Goal: Obtain resource: Download file/media

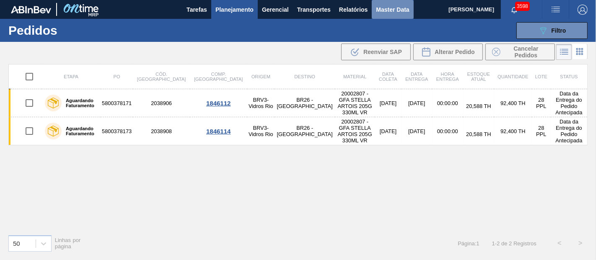
click at [379, 7] on span "Master Data" at bounding box center [392, 10] width 33 height 10
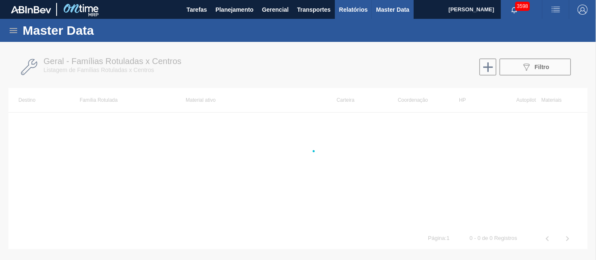
click at [356, 9] on span "Relatórios" at bounding box center [353, 10] width 29 height 10
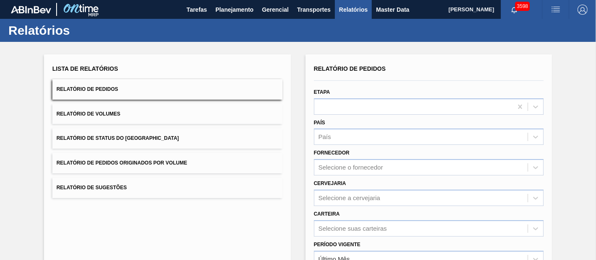
click at [129, 166] on span "Relatório de Pedidos Originados por Volume" at bounding box center [122, 163] width 131 height 6
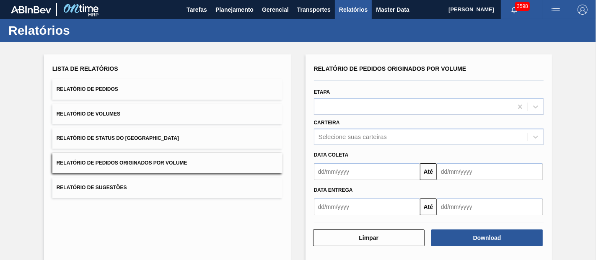
click at [408, 147] on div "Data coleta" at bounding box center [429, 154] width 237 height 14
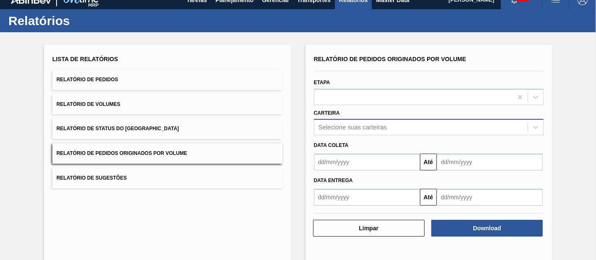
click at [395, 135] on div "Selecione suas carteiras" at bounding box center [429, 127] width 230 height 16
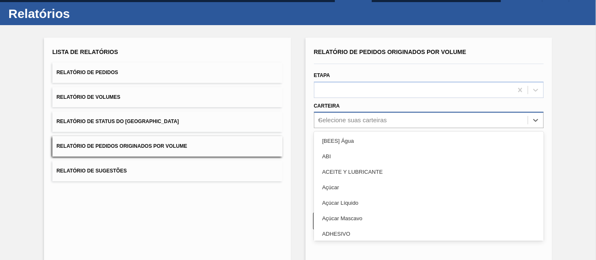
scroll to position [17, 0]
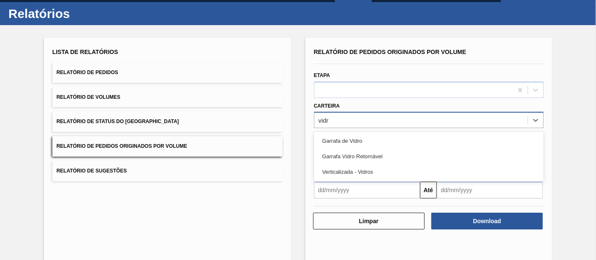
type input "vidro"
click at [395, 141] on div "Garrafa de Vidro" at bounding box center [429, 141] width 230 height 16
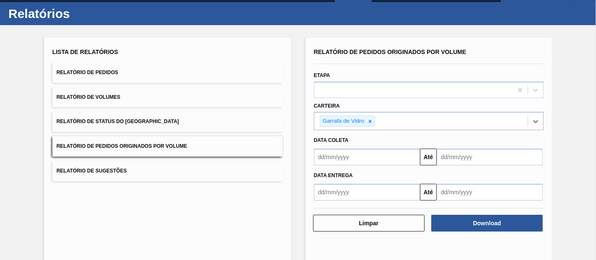
click at [366, 159] on input "text" at bounding box center [367, 157] width 106 height 17
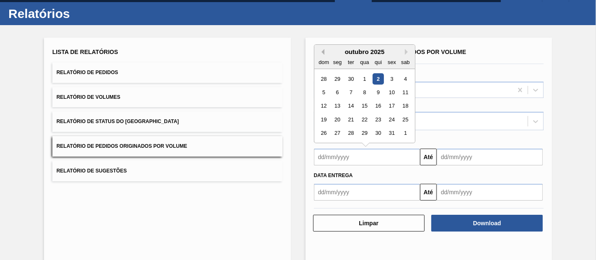
click at [321, 51] on button "Previous Month" at bounding box center [322, 52] width 6 height 6
click at [337, 75] on div "1" at bounding box center [337, 78] width 11 height 11
type input "[DATE]"
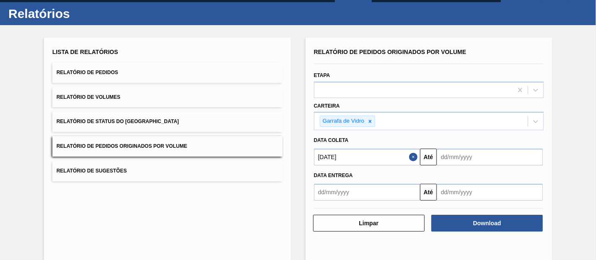
click at [457, 152] on input "text" at bounding box center [490, 157] width 106 height 17
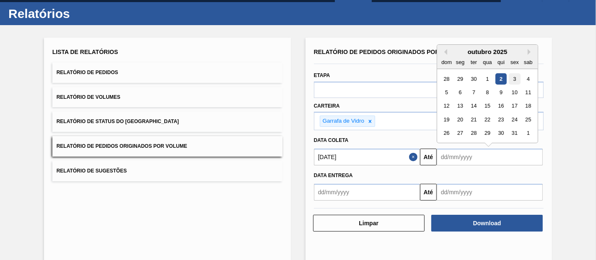
click at [514, 73] on div "3" at bounding box center [514, 78] width 11 height 11
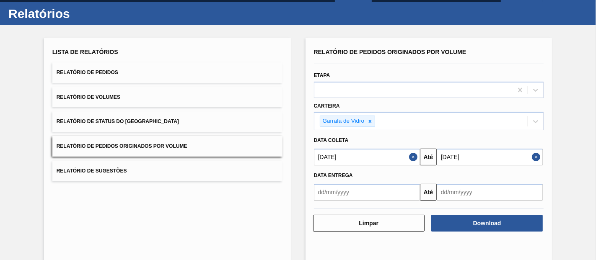
type input "[DATE]"
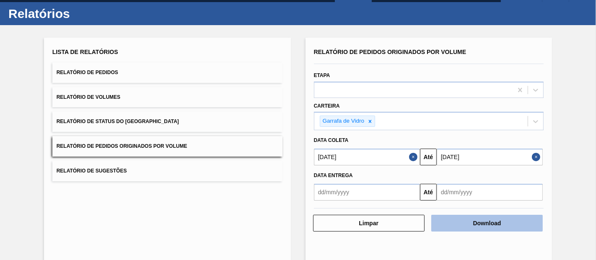
click at [474, 222] on button "Download" at bounding box center [487, 223] width 112 height 17
